Goal: Task Accomplishment & Management: Use online tool/utility

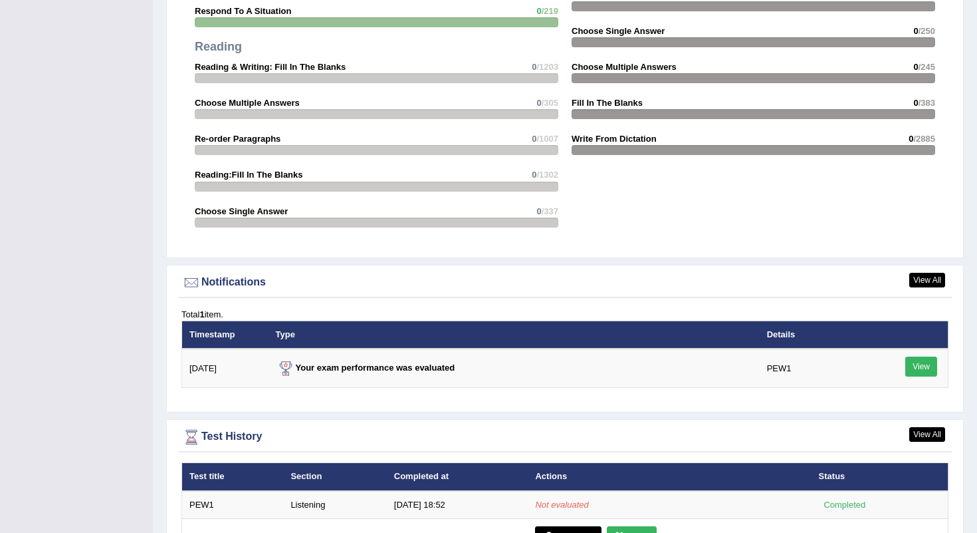
scroll to position [1454, 0]
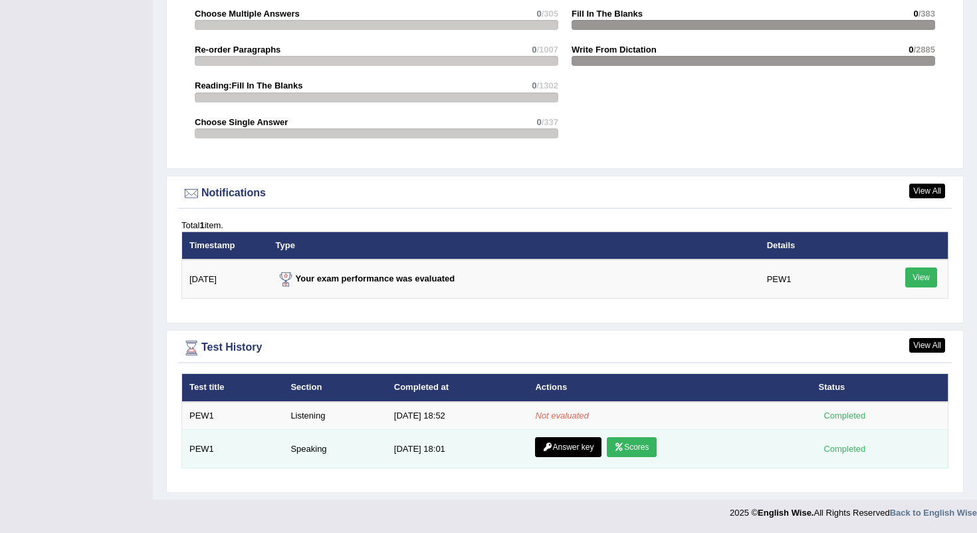
click at [627, 447] on link "Scores" at bounding box center [631, 447] width 49 height 20
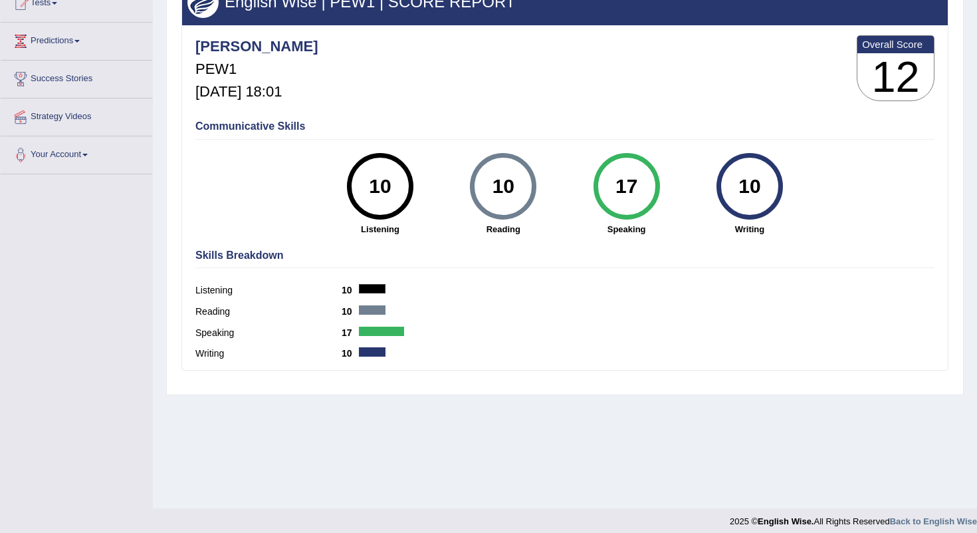
scroll to position [166, 0]
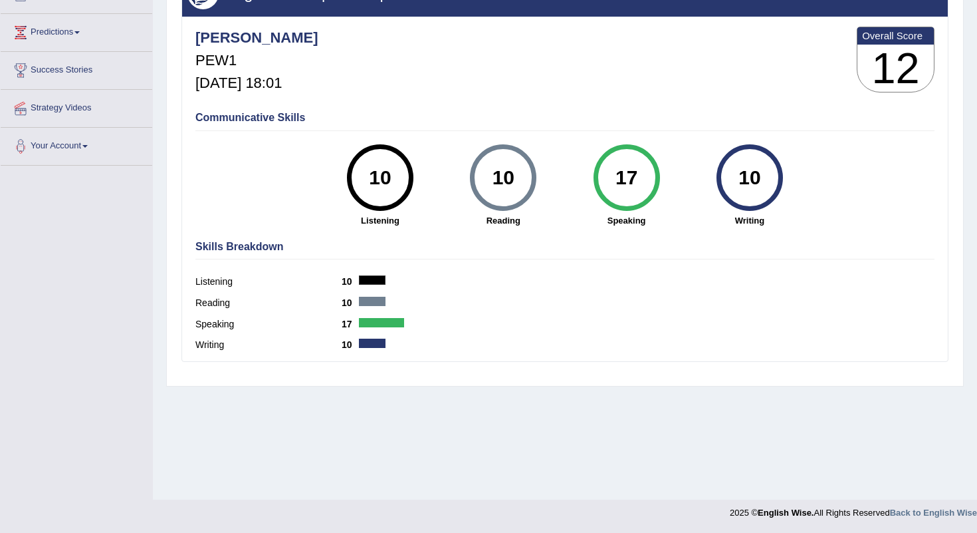
click at [620, 175] on div "17" at bounding box center [626, 178] width 49 height 56
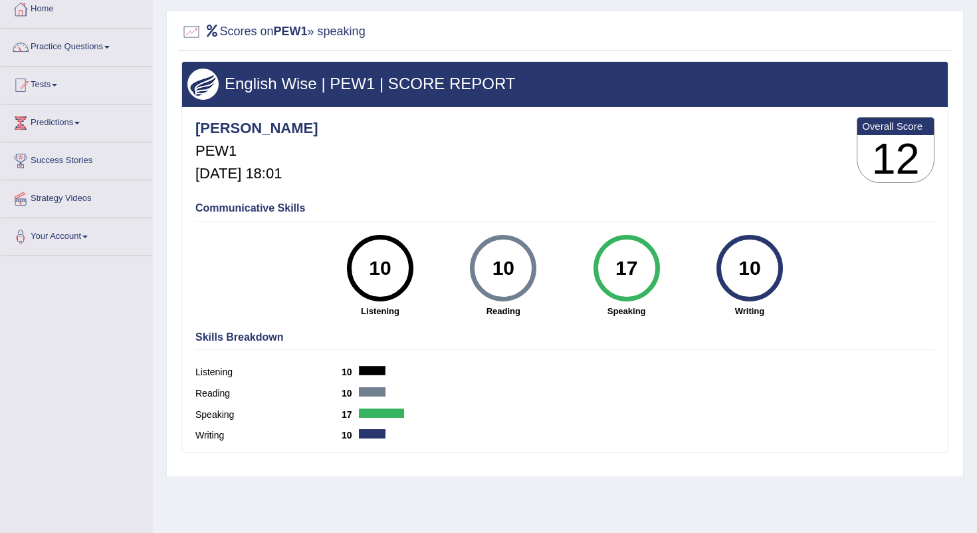
scroll to position [0, 0]
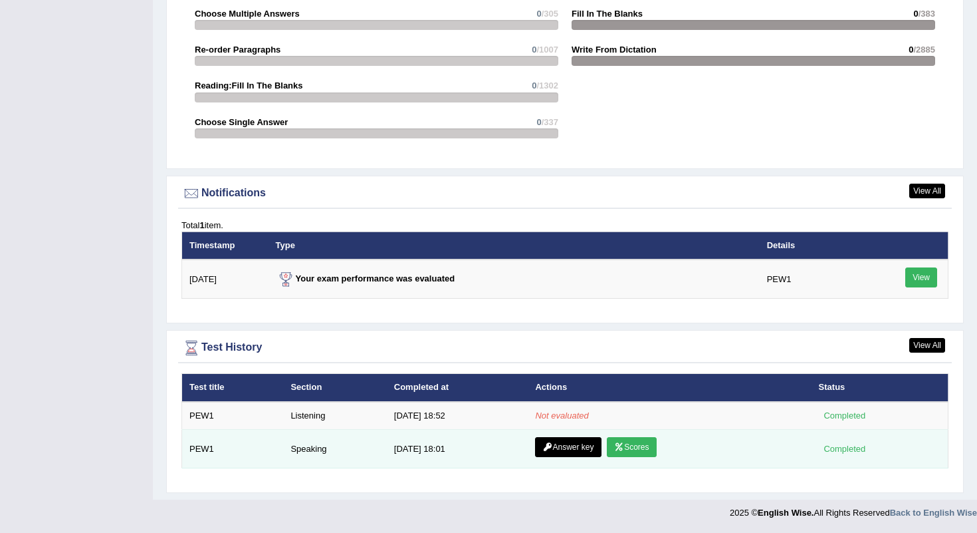
click at [568, 451] on link "Answer key" at bounding box center [568, 447] width 66 height 20
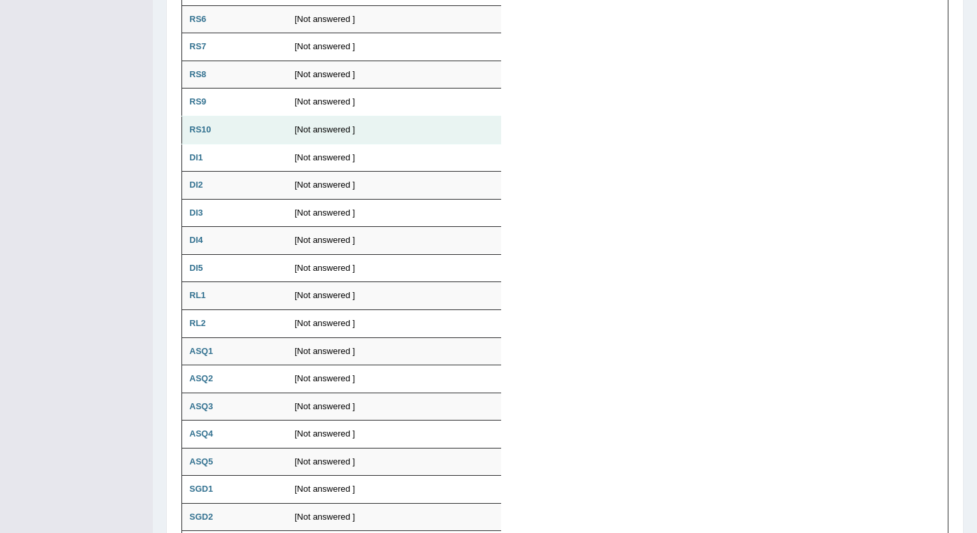
scroll to position [999, 0]
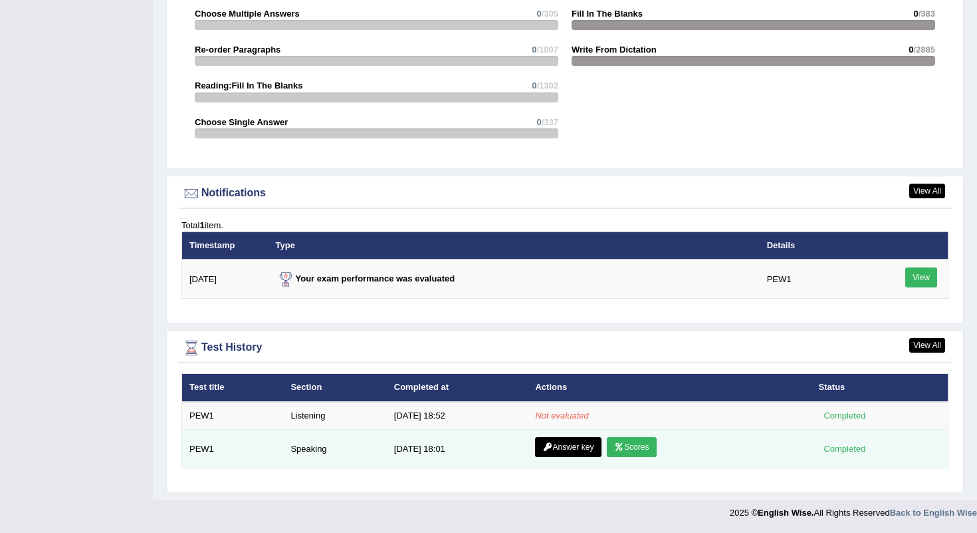
click at [559, 444] on link "Answer key" at bounding box center [568, 447] width 66 height 20
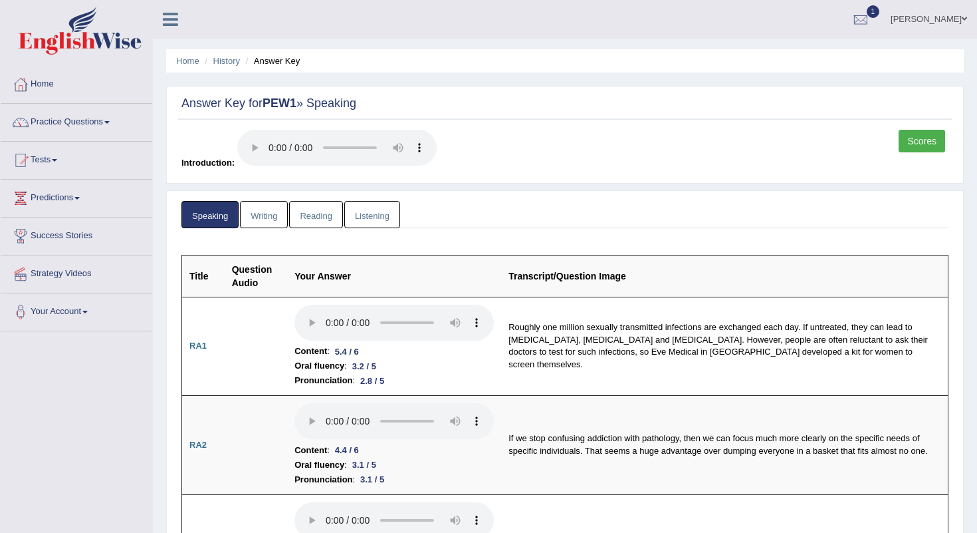
click at [376, 209] on link "Listening" at bounding box center [372, 214] width 56 height 27
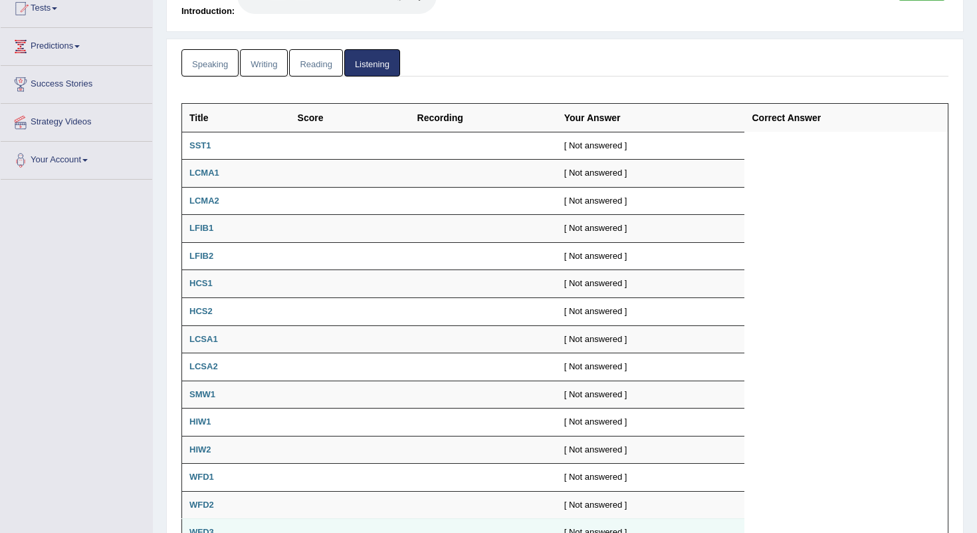
scroll to position [152, 0]
click at [255, 66] on link "Writing" at bounding box center [264, 62] width 48 height 27
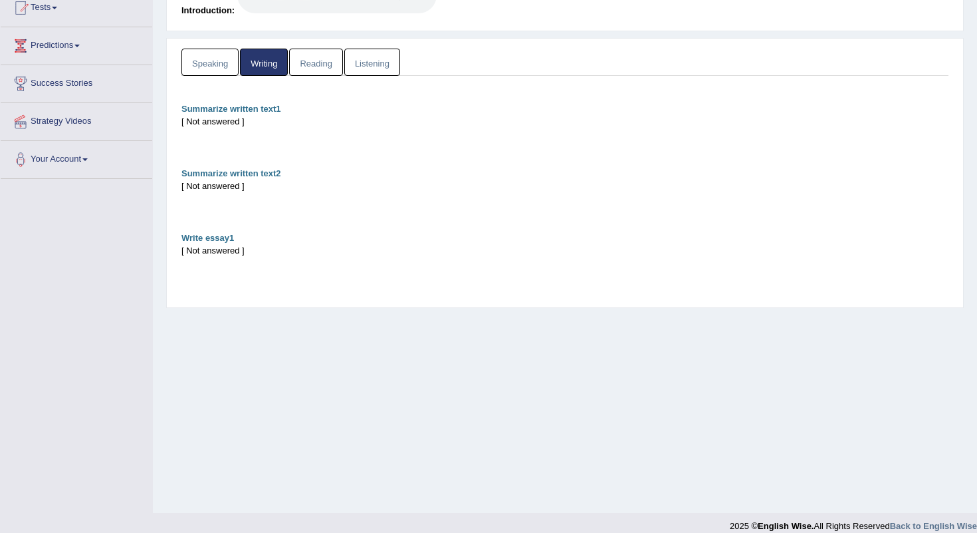
click at [307, 70] on link "Reading" at bounding box center [315, 62] width 53 height 27
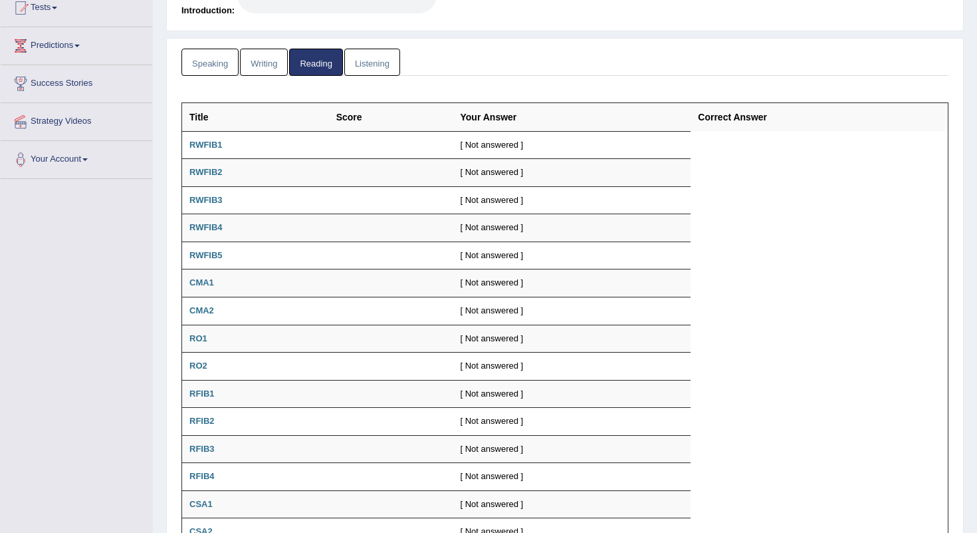
click at [382, 63] on link "Listening" at bounding box center [372, 62] width 56 height 27
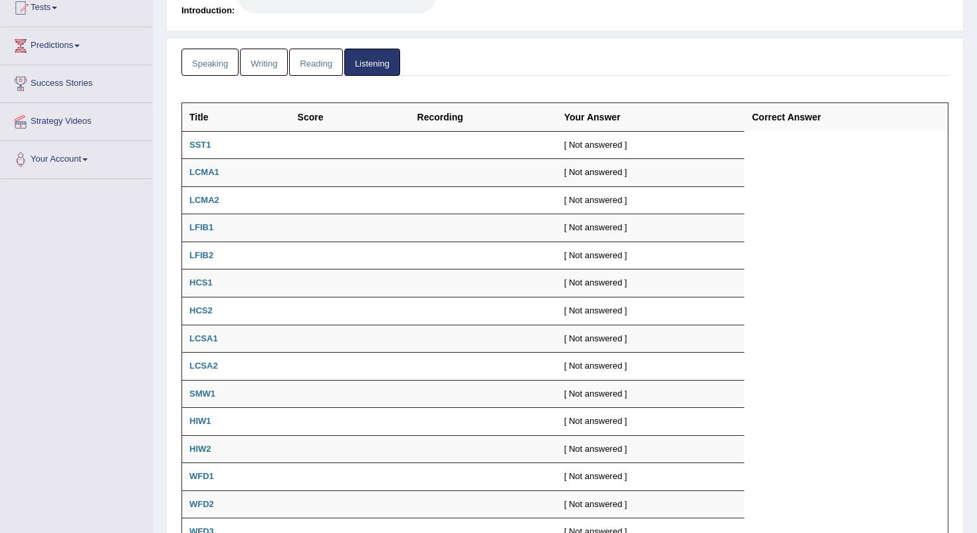
click at [231, 66] on link "Speaking" at bounding box center [210, 62] width 57 height 27
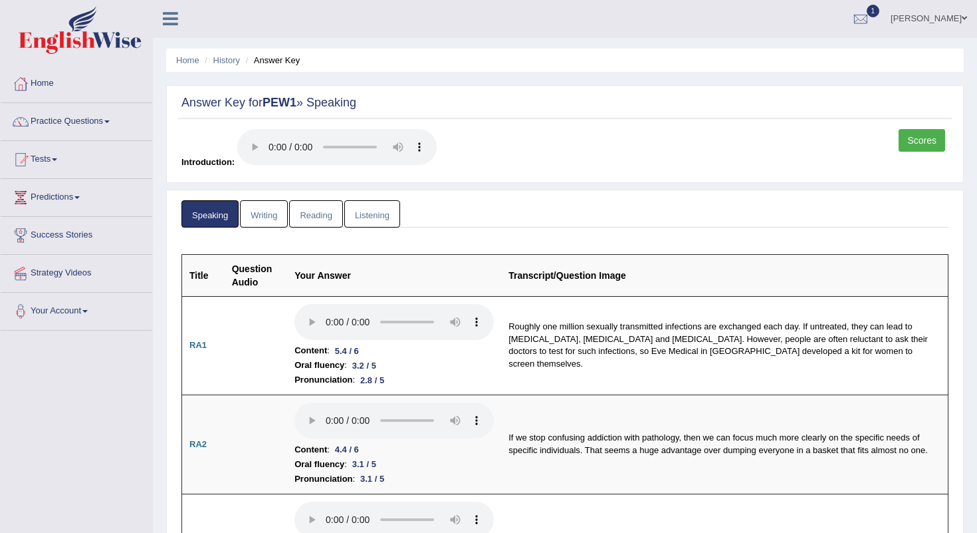
scroll to position [0, 0]
click at [55, 162] on link "Tests" at bounding box center [77, 158] width 152 height 33
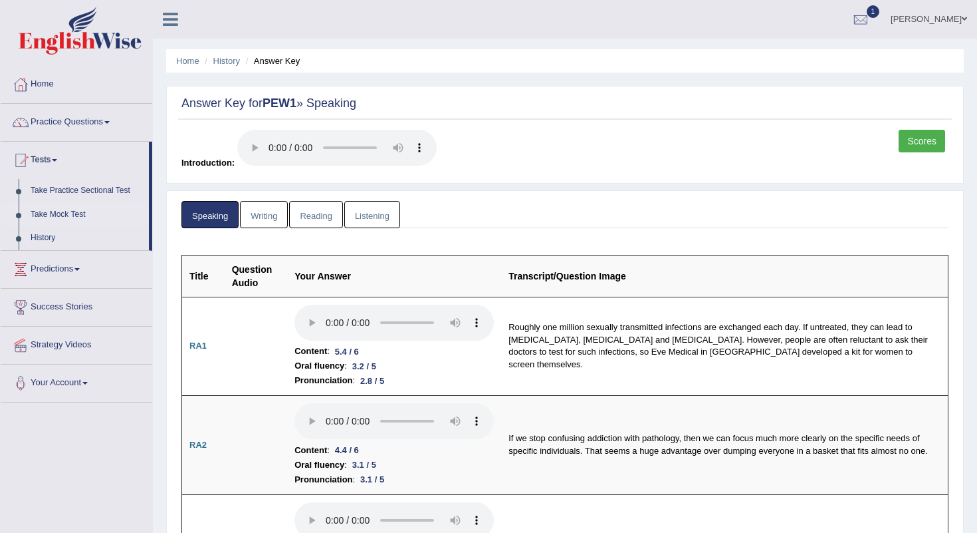
click at [79, 211] on link "Take Mock Test" at bounding box center [87, 215] width 124 height 24
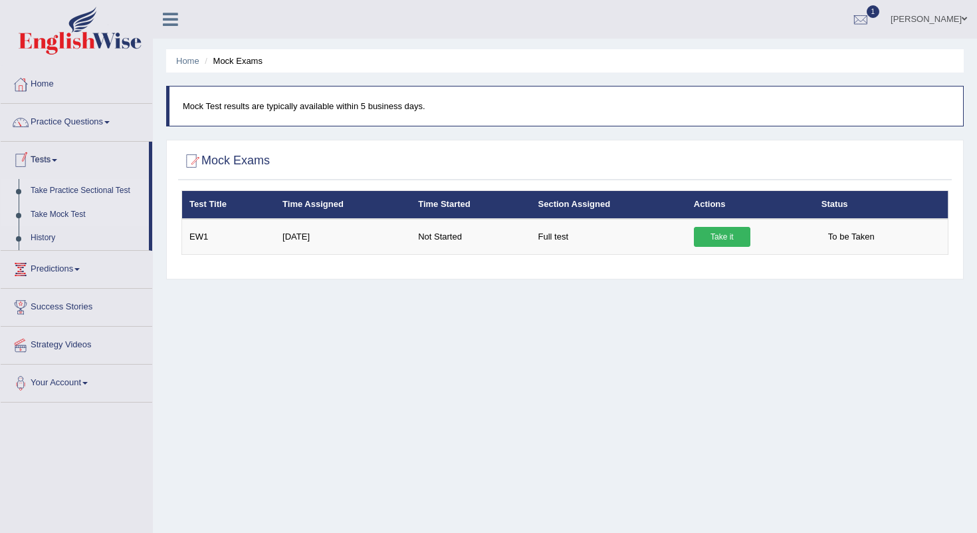
click at [41, 189] on link "Take Practice Sectional Test" at bounding box center [87, 191] width 124 height 24
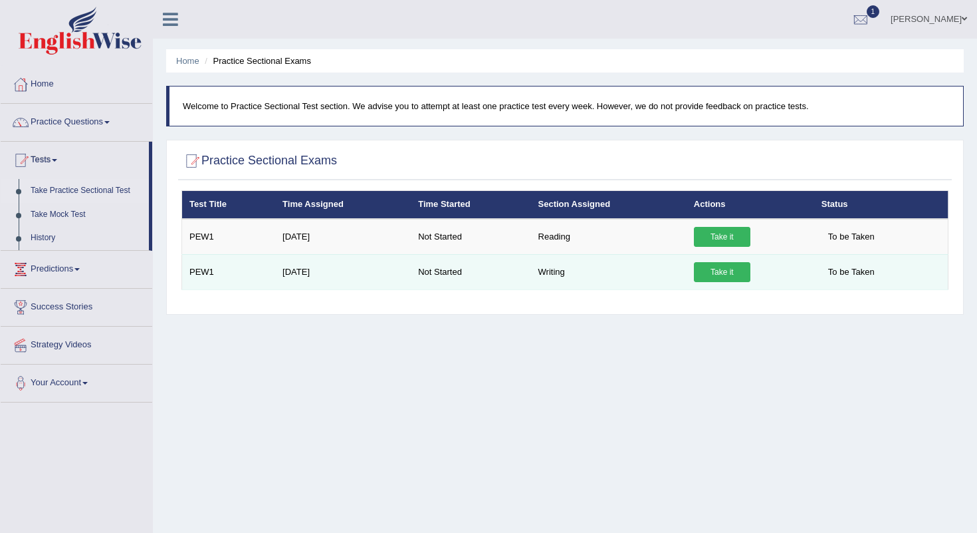
click at [720, 271] on link "Take it" at bounding box center [722, 272] width 57 height 20
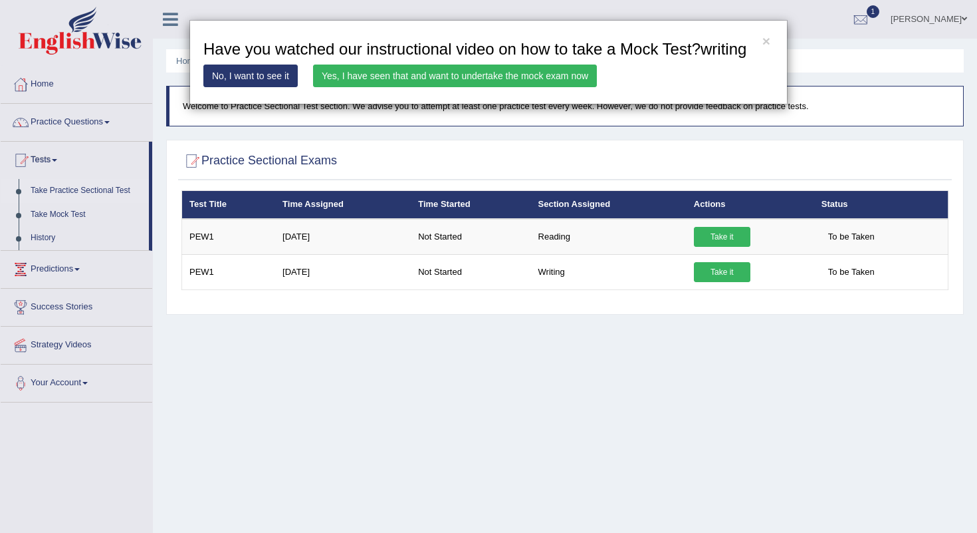
click at [485, 87] on link "Yes, I have seen that and want to undertake the mock exam now" at bounding box center [455, 75] width 284 height 23
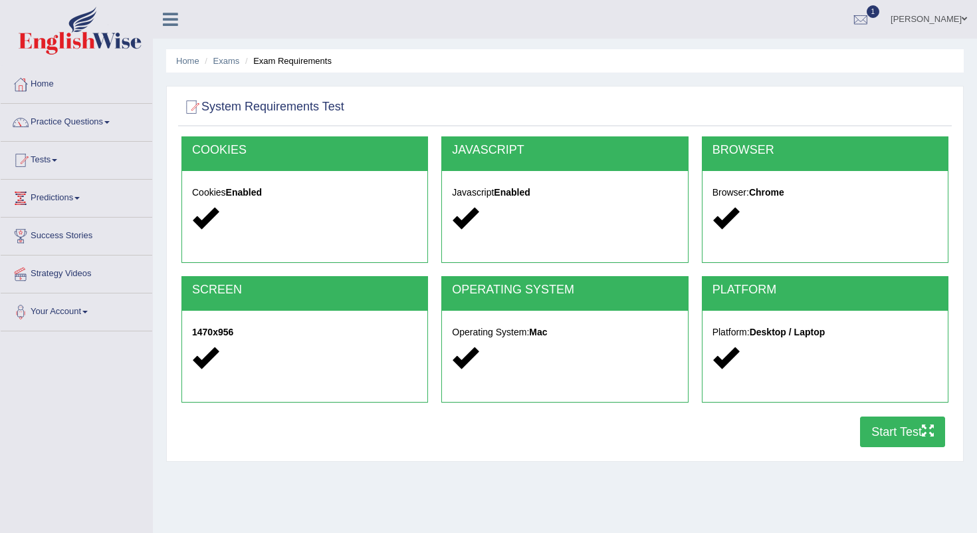
click at [903, 439] on button "Start Test" at bounding box center [902, 431] width 85 height 31
click at [63, 199] on link "Predictions" at bounding box center [77, 196] width 152 height 33
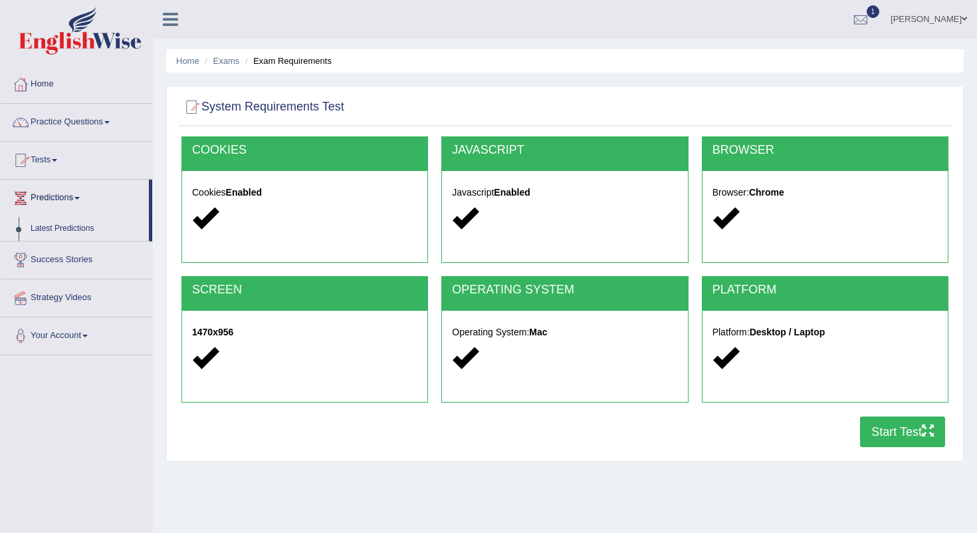
click at [61, 230] on link "Latest Predictions" at bounding box center [87, 229] width 124 height 24
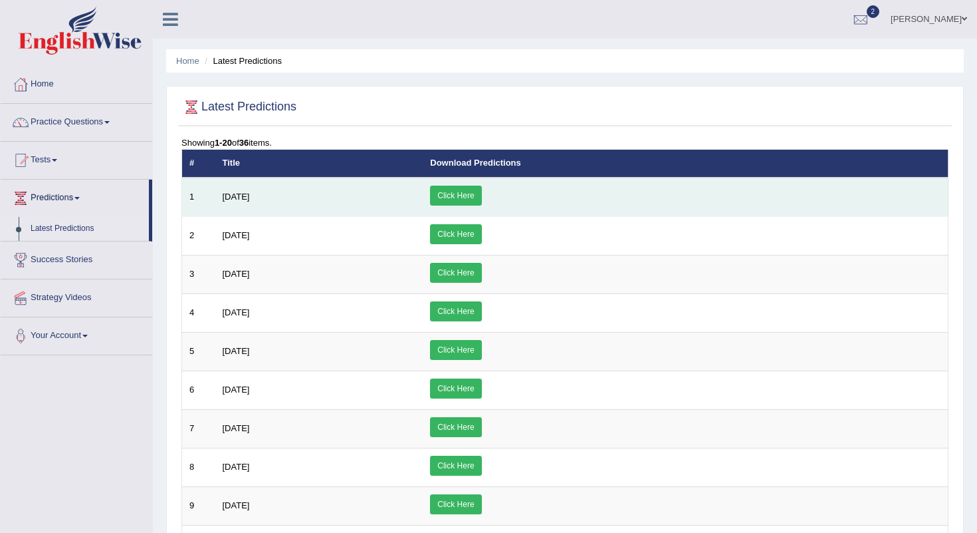
click at [481, 199] on link "Click Here" at bounding box center [455, 196] width 51 height 20
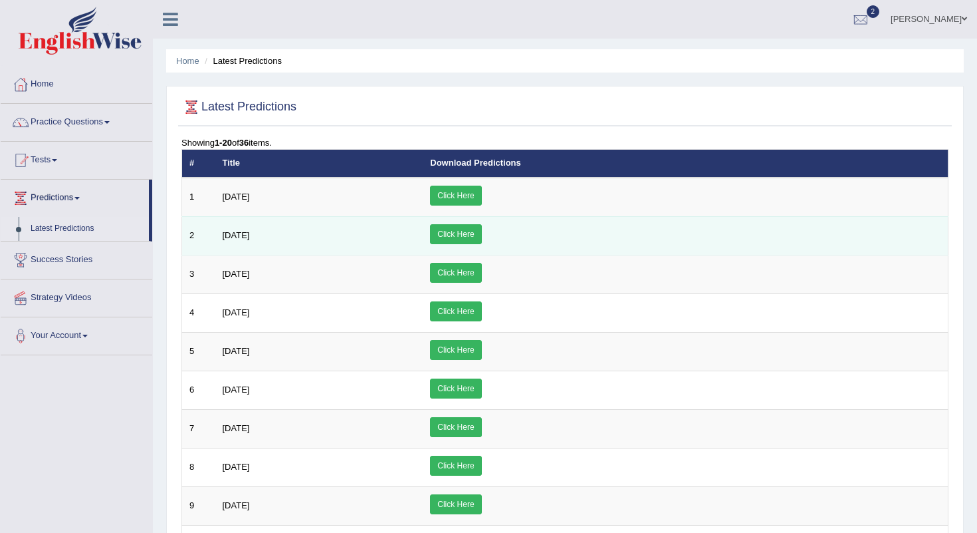
click at [481, 236] on link "Click Here" at bounding box center [455, 234] width 51 height 20
